Goal: Find specific page/section: Find specific page/section

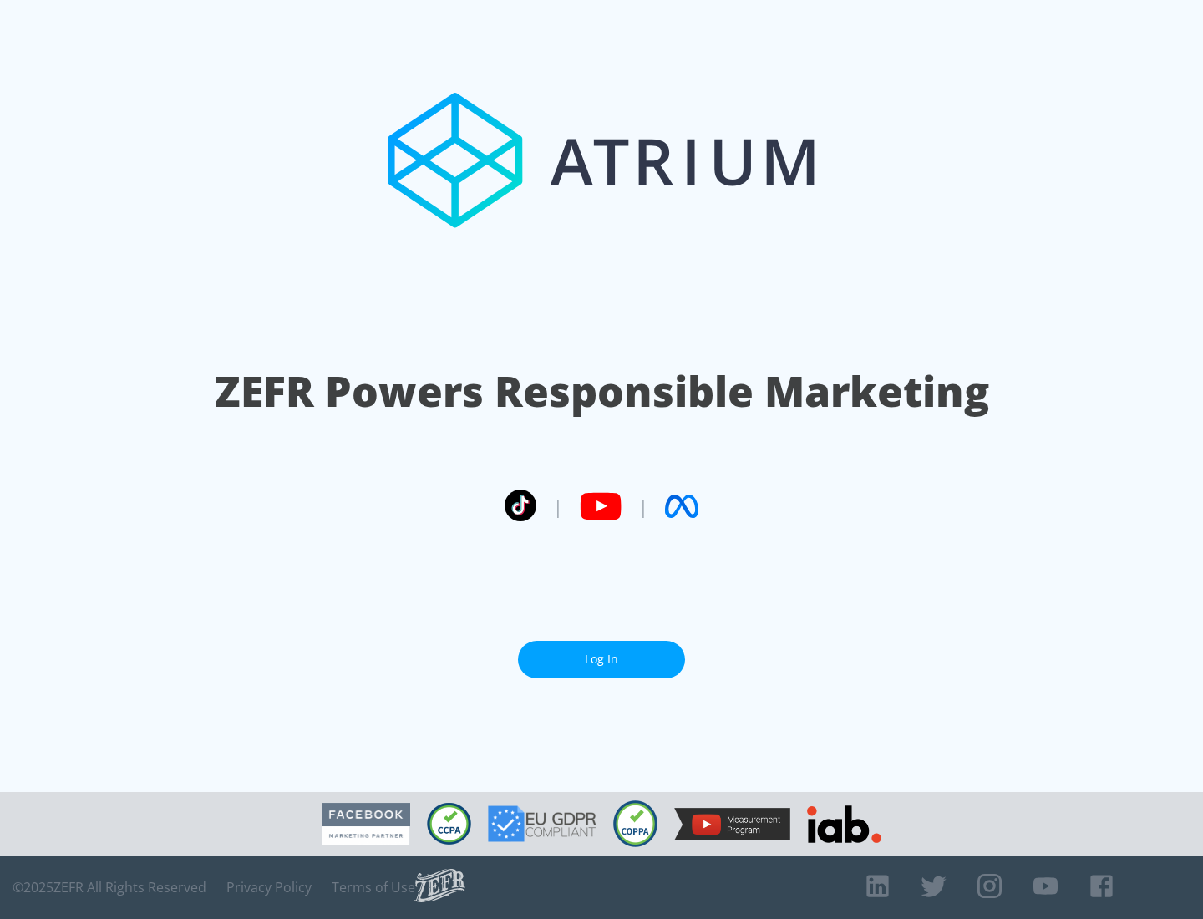
click at [602, 659] on link "Log In" at bounding box center [601, 660] width 167 height 38
